Goal: Navigation & Orientation: Find specific page/section

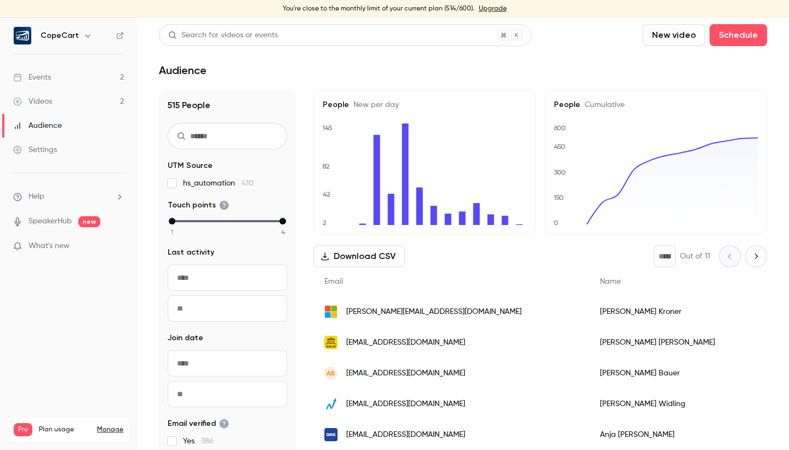
click at [71, 101] on link "Videos 2" at bounding box center [68, 101] width 137 height 24
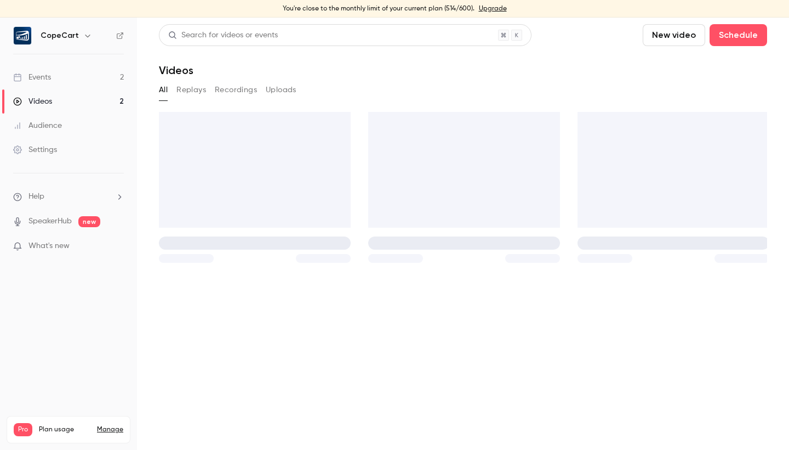
click at [67, 128] on link "Audience" at bounding box center [68, 125] width 137 height 24
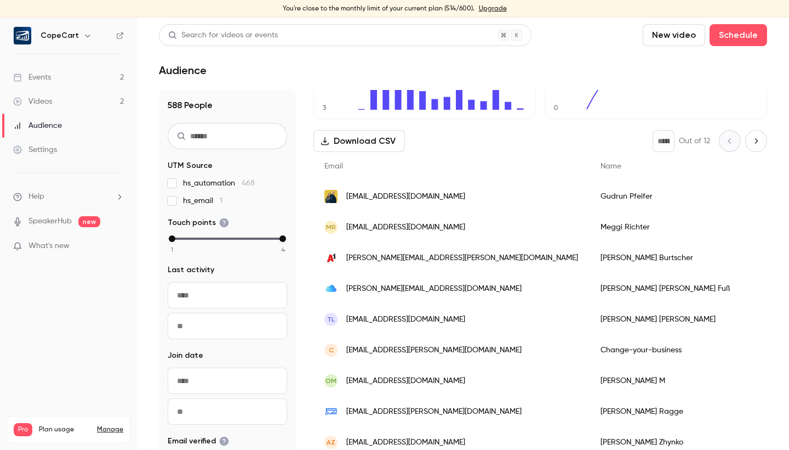
scroll to position [165, 0]
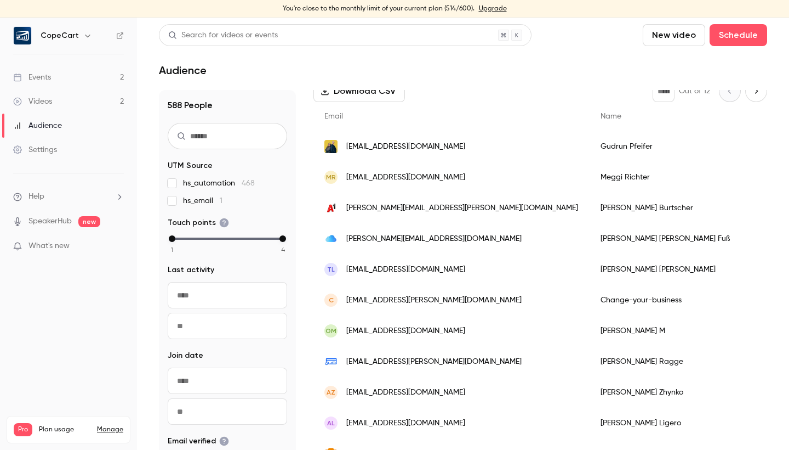
click at [452, 357] on div "[EMAIL_ADDRESS][PERSON_NAME][DOMAIN_NAME]" at bounding box center [452, 361] width 276 height 31
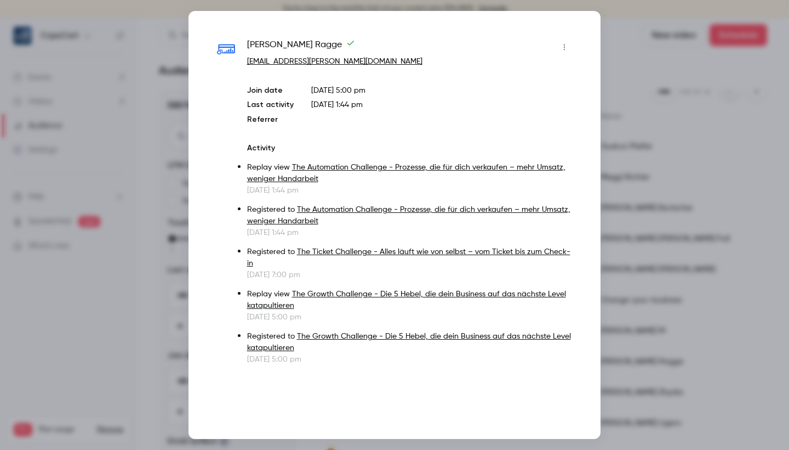
click at [644, 62] on div at bounding box center [394, 225] width 789 height 450
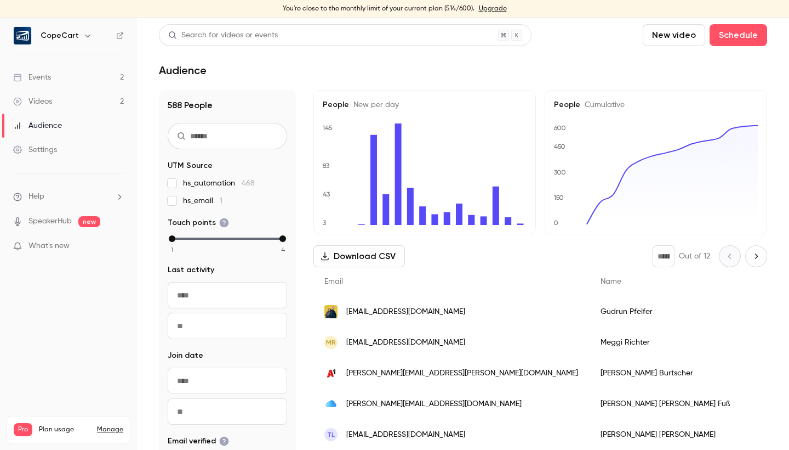
scroll to position [0, 0]
click at [80, 71] on link "Events 2" at bounding box center [68, 77] width 137 height 24
